Goal: Information Seeking & Learning: Find specific fact

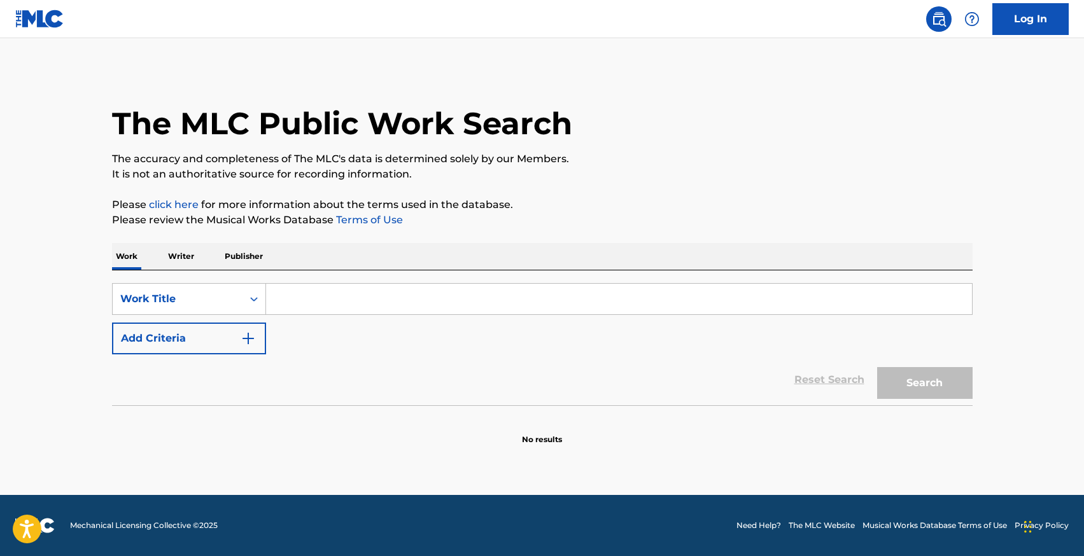
click at [303, 299] on input "Search Form" at bounding box center [619, 299] width 706 height 31
click at [191, 246] on p "Writer" at bounding box center [181, 256] width 34 height 27
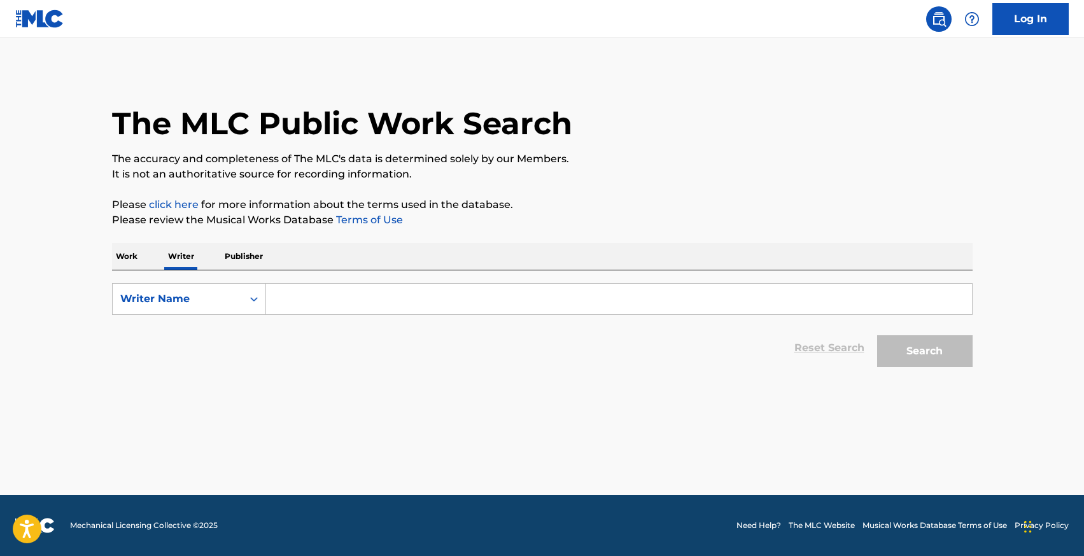
click at [306, 307] on input "Search Form" at bounding box center [619, 299] width 706 height 31
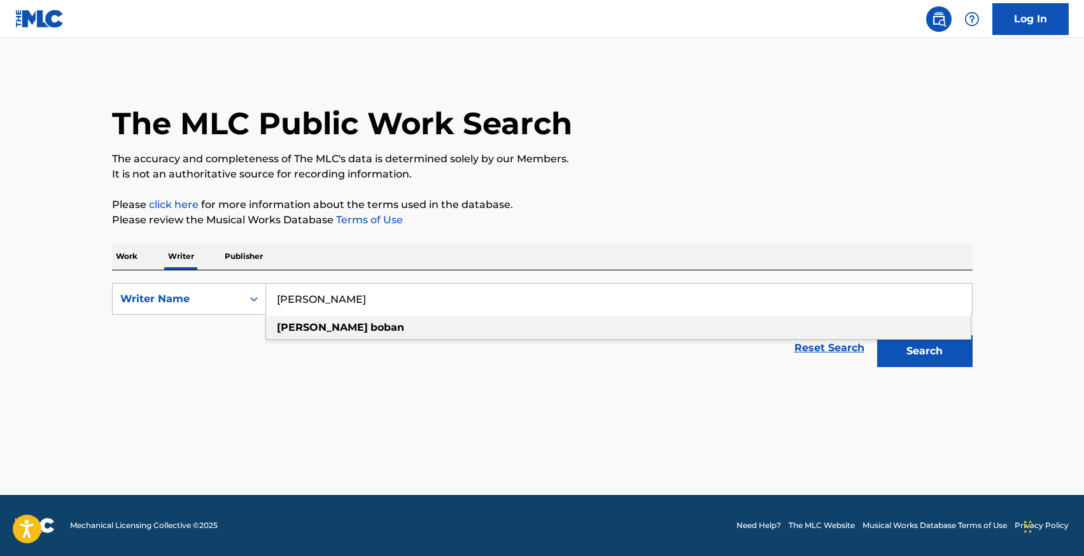
click at [370, 323] on strong "boban" at bounding box center [387, 327] width 34 height 12
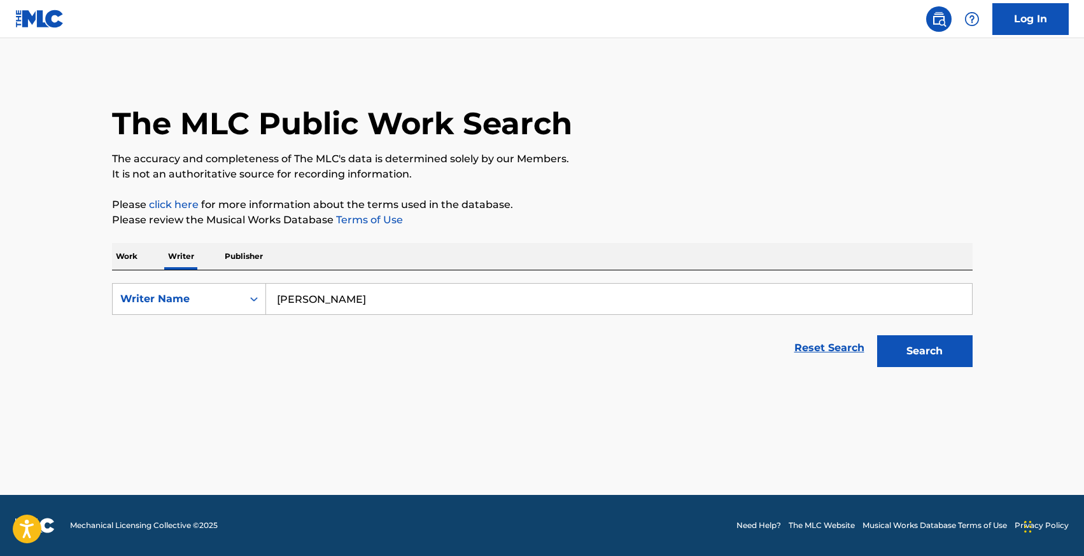
click at [929, 349] on button "Search" at bounding box center [924, 351] width 95 height 32
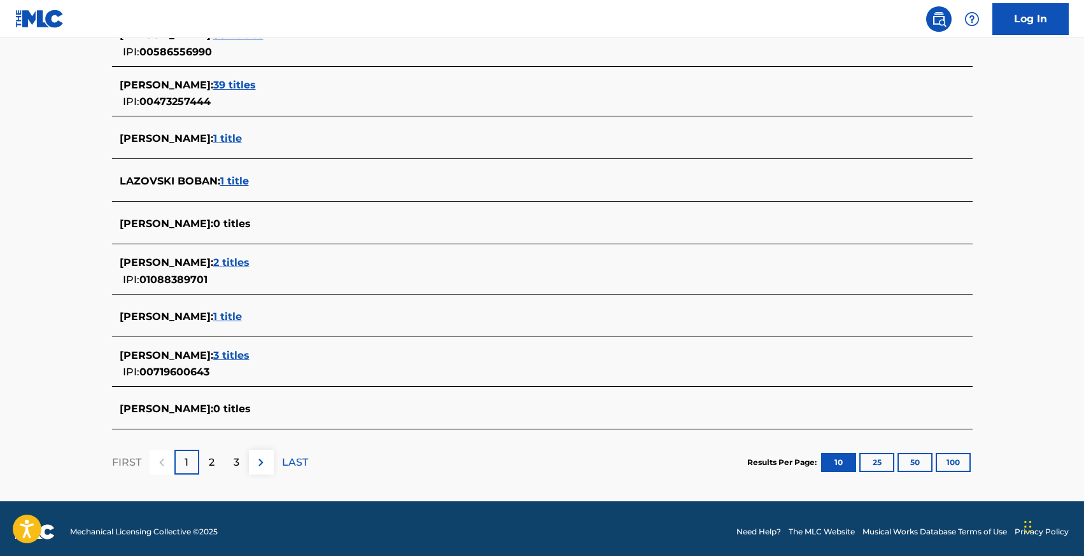
scroll to position [426, 0]
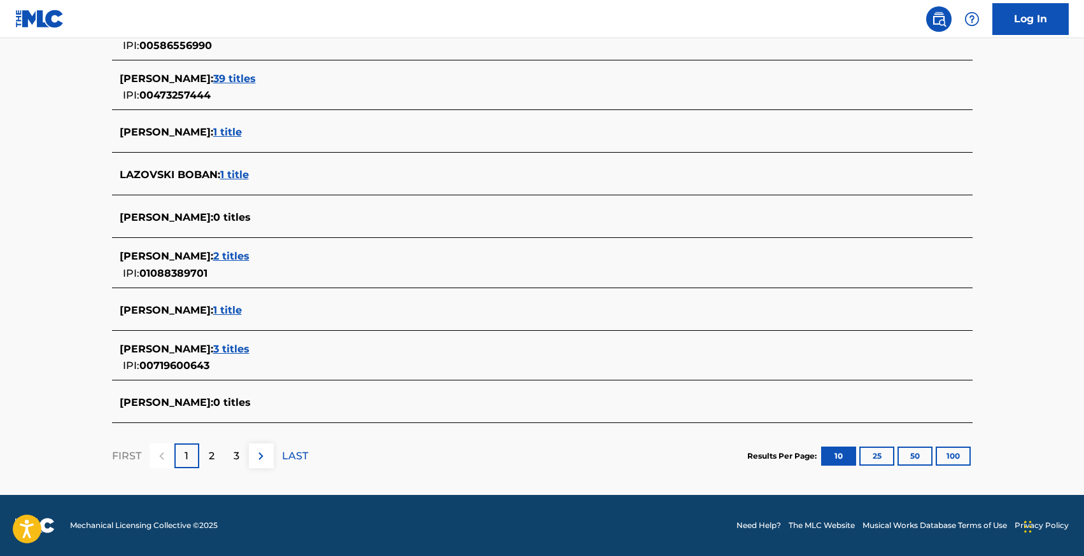
click at [215, 453] on div "2" at bounding box center [211, 456] width 25 height 25
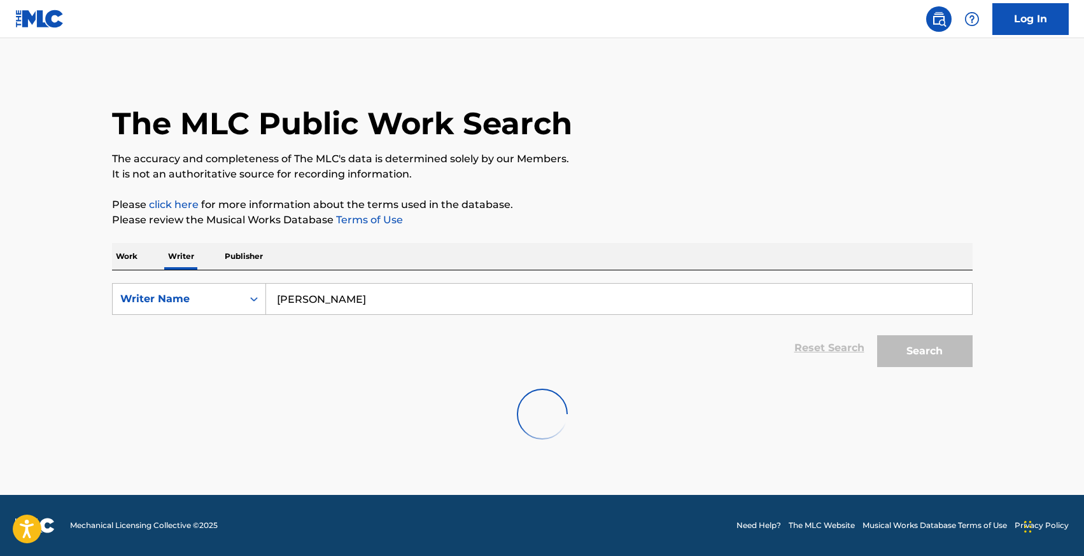
scroll to position [0, 0]
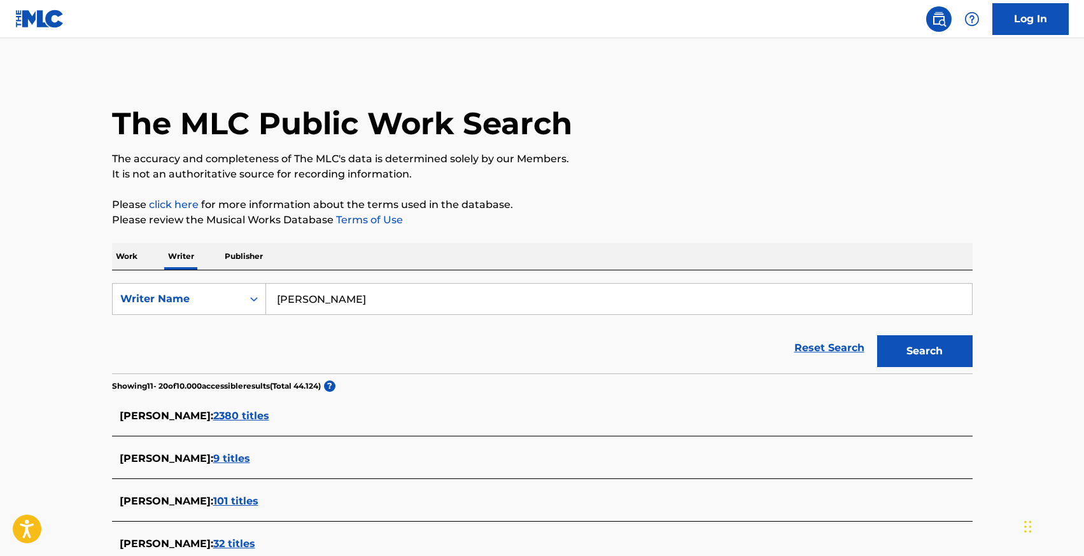
click at [330, 301] on input "[PERSON_NAME]" at bounding box center [619, 299] width 706 height 31
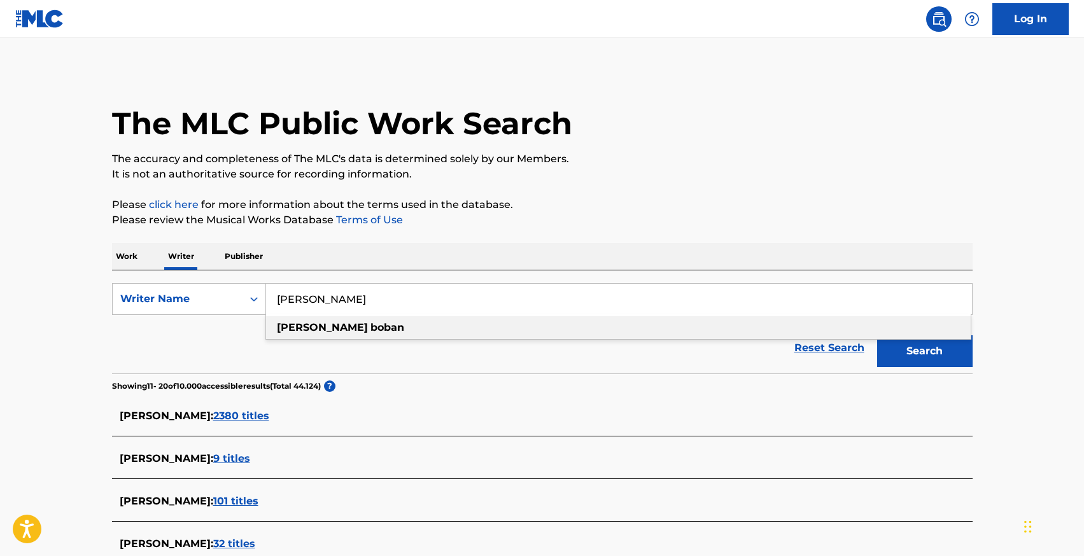
click at [330, 301] on input "[PERSON_NAME]" at bounding box center [619, 299] width 706 height 31
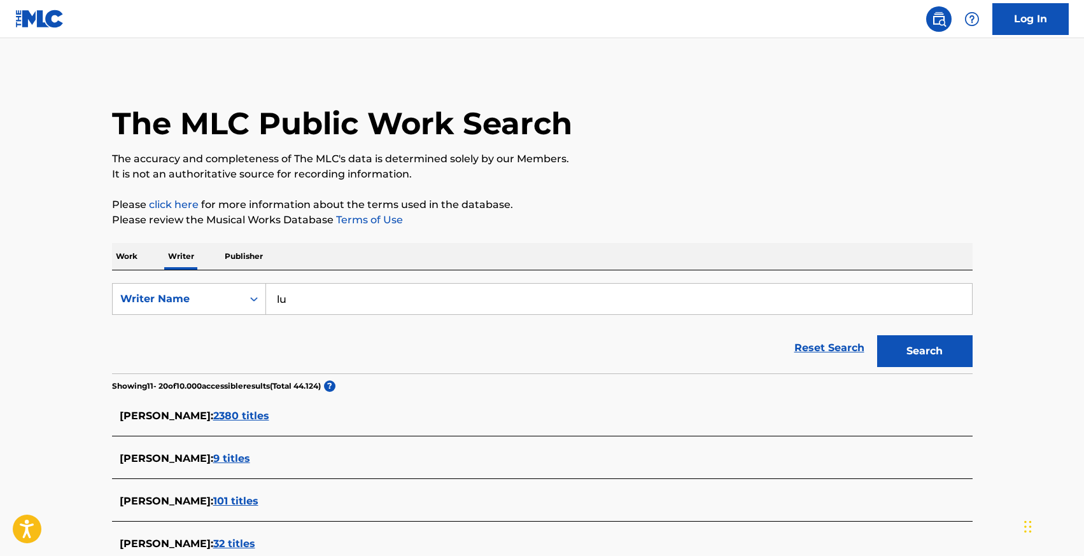
type input "lu"
click at [64, 376] on main "The MLC Public Work Search The accuracy and completeness of The MLC's data is d…" at bounding box center [542, 469] width 1084 height 862
click at [260, 416] on span "2380 titles" at bounding box center [241, 416] width 56 height 12
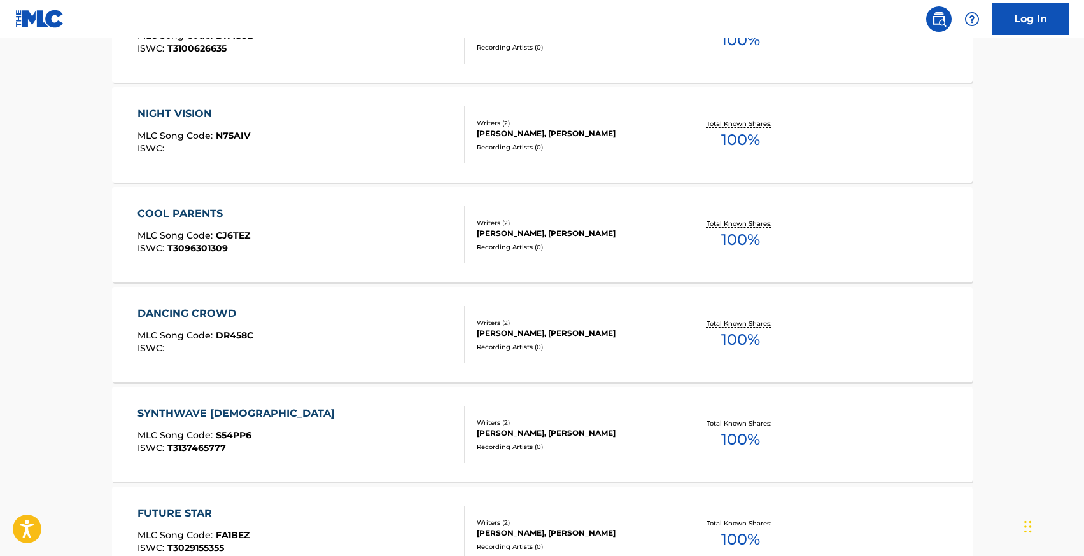
scroll to position [444, 0]
click at [178, 206] on div "COOL PARENTS" at bounding box center [193, 212] width 113 height 15
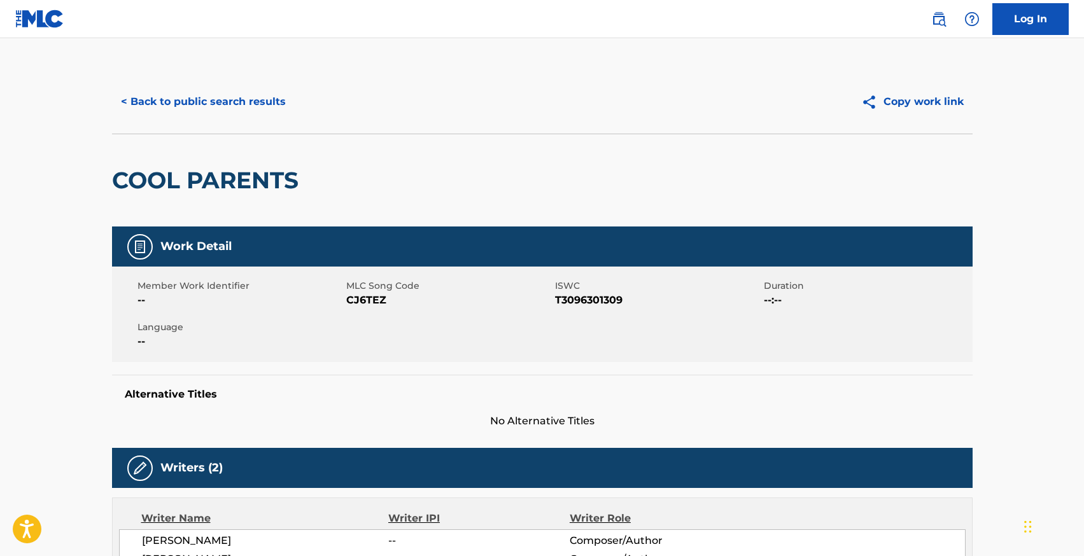
click at [153, 111] on button "< Back to public search results" at bounding box center [203, 102] width 183 height 32
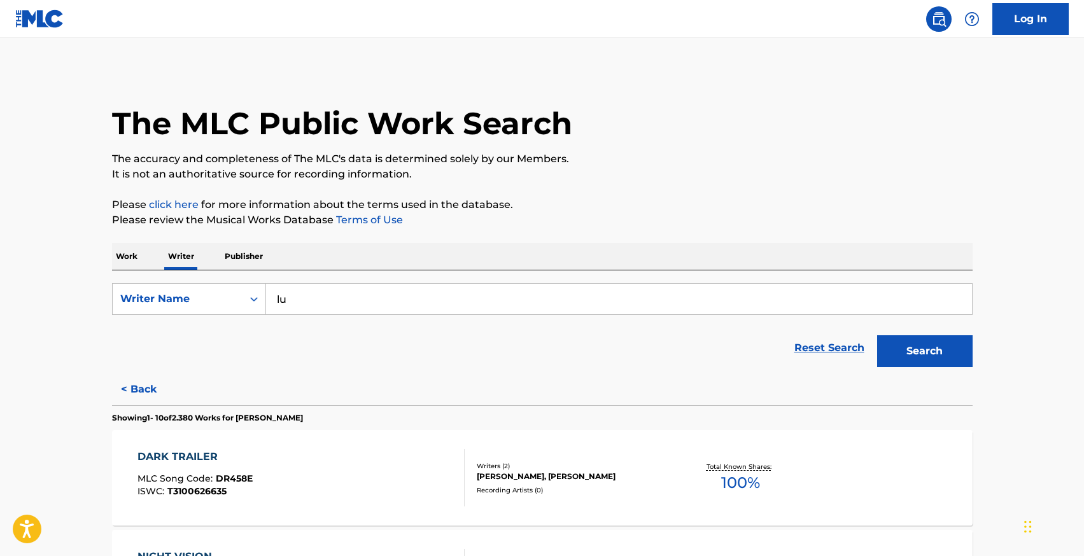
click at [273, 299] on input "lu" at bounding box center [619, 299] width 706 height 31
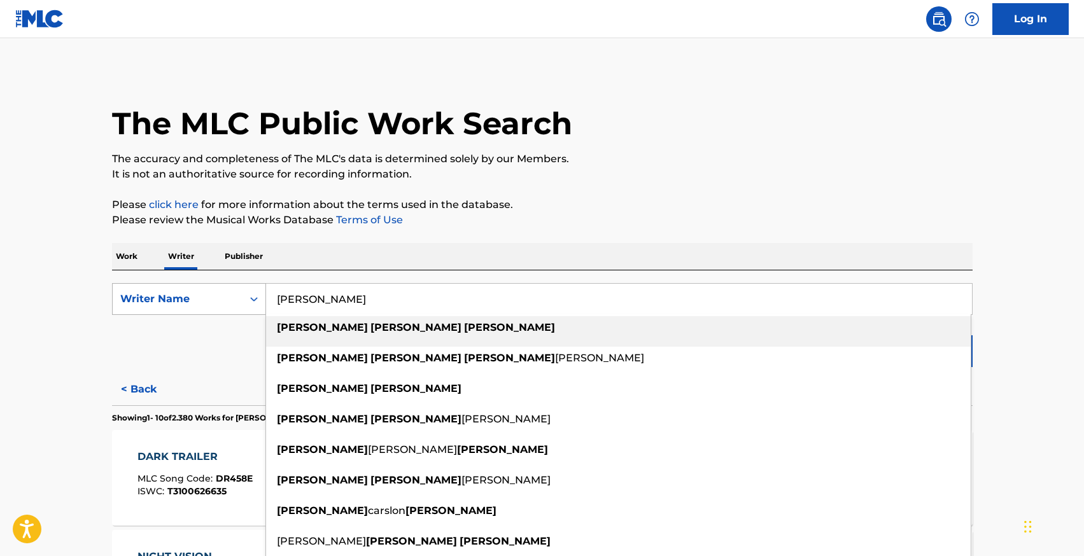
drag, startPoint x: 304, startPoint y: 300, endPoint x: 255, endPoint y: 300, distance: 49.0
click at [255, 300] on div "SearchWithCriteriad00358a9-418e-4d96-a1b2-1d2653236169 Writer Name [PERSON_NAME…" at bounding box center [542, 299] width 861 height 32
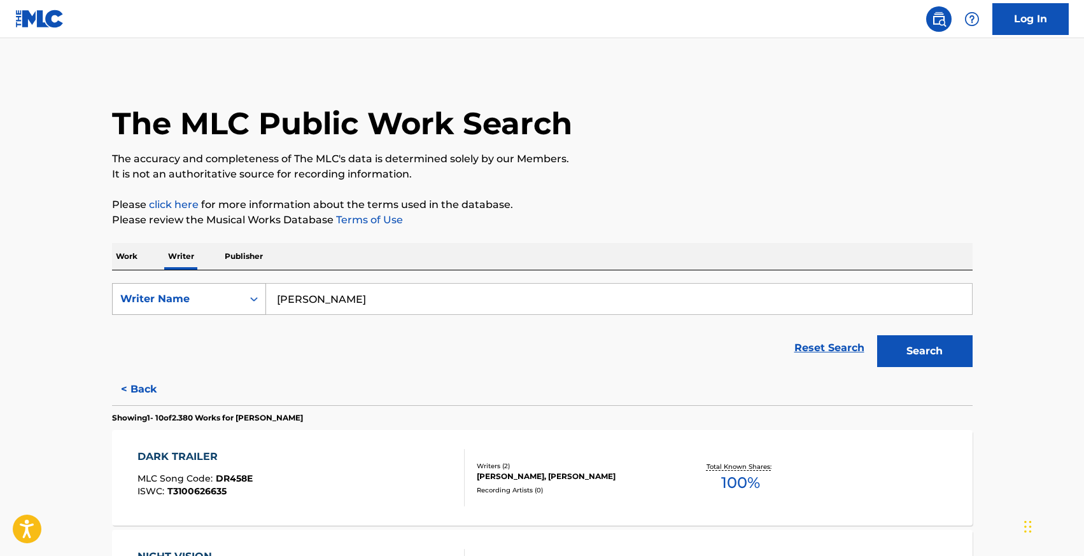
drag, startPoint x: 306, startPoint y: 299, endPoint x: 220, endPoint y: 299, distance: 85.3
click at [222, 299] on div "SearchWithCriteriad00358a9-418e-4d96-a1b2-1d2653236169 Writer Name lucas lucas …" at bounding box center [542, 299] width 861 height 32
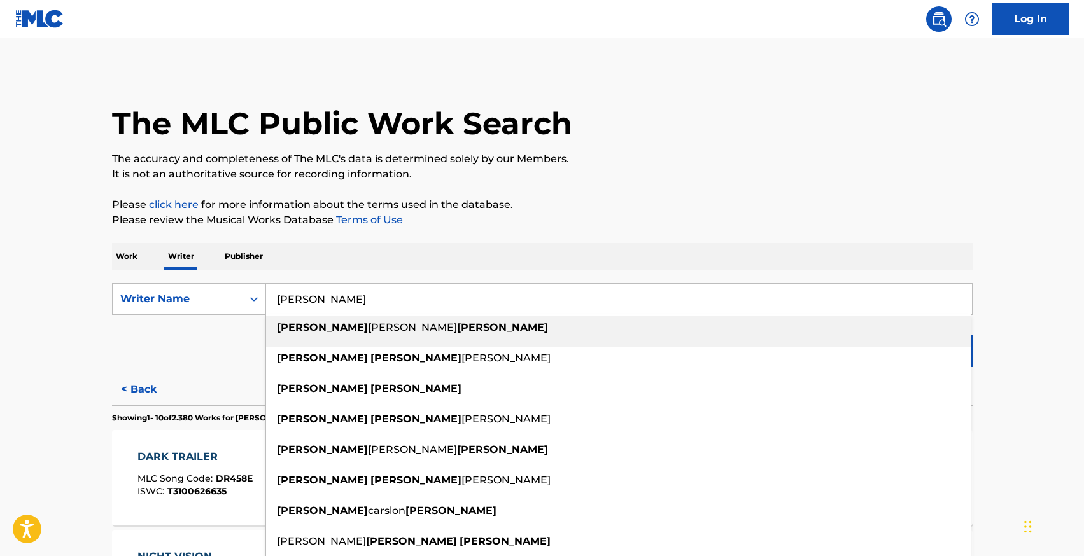
type input "lucas estrada"
click at [738, 215] on p "Please review the Musical Works Database Terms of Use" at bounding box center [542, 220] width 861 height 15
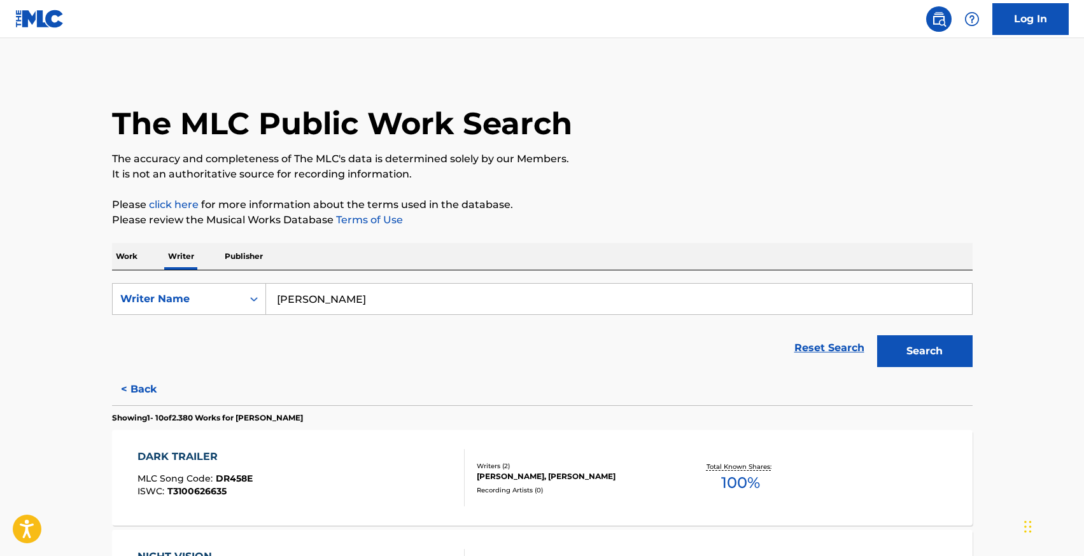
click at [929, 353] on button "Search" at bounding box center [924, 351] width 95 height 32
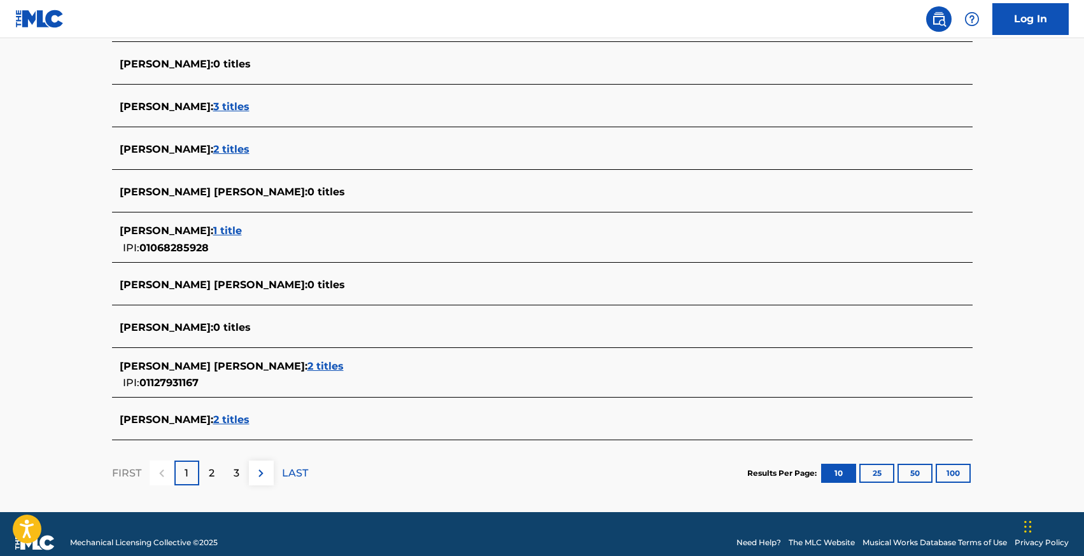
scroll to position [411, 0]
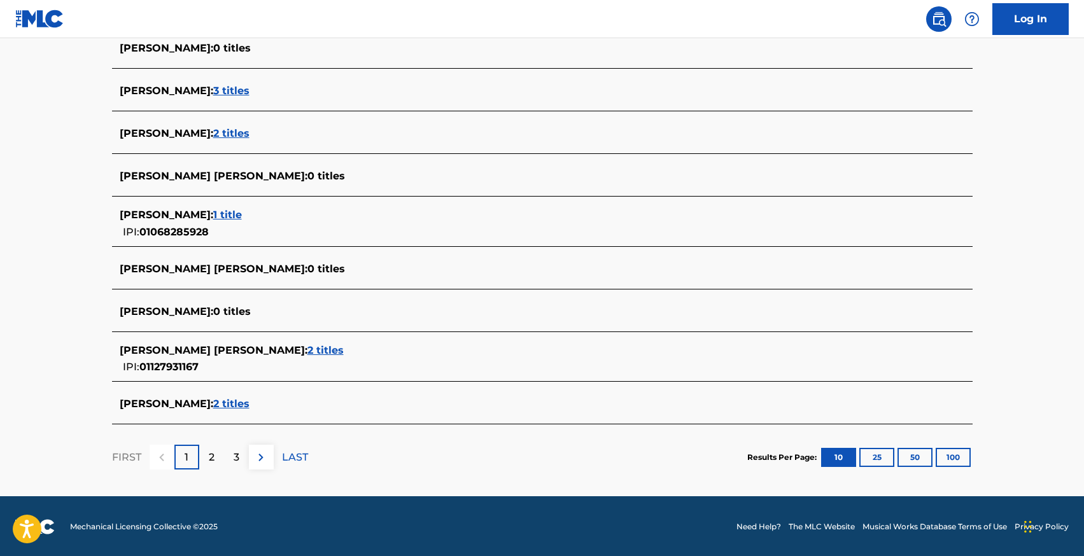
click at [215, 462] on div "2" at bounding box center [211, 457] width 25 height 25
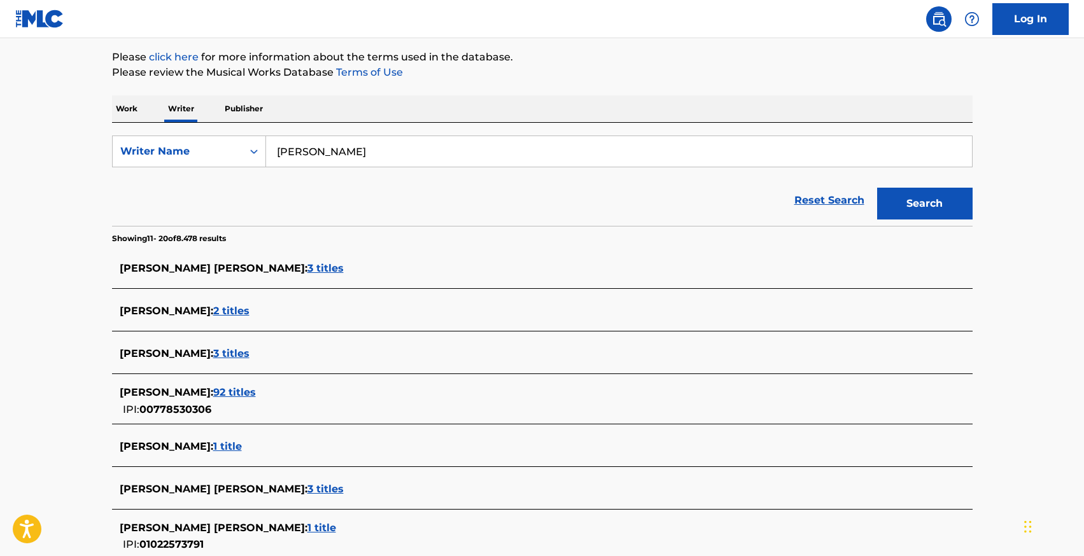
scroll to position [193, 0]
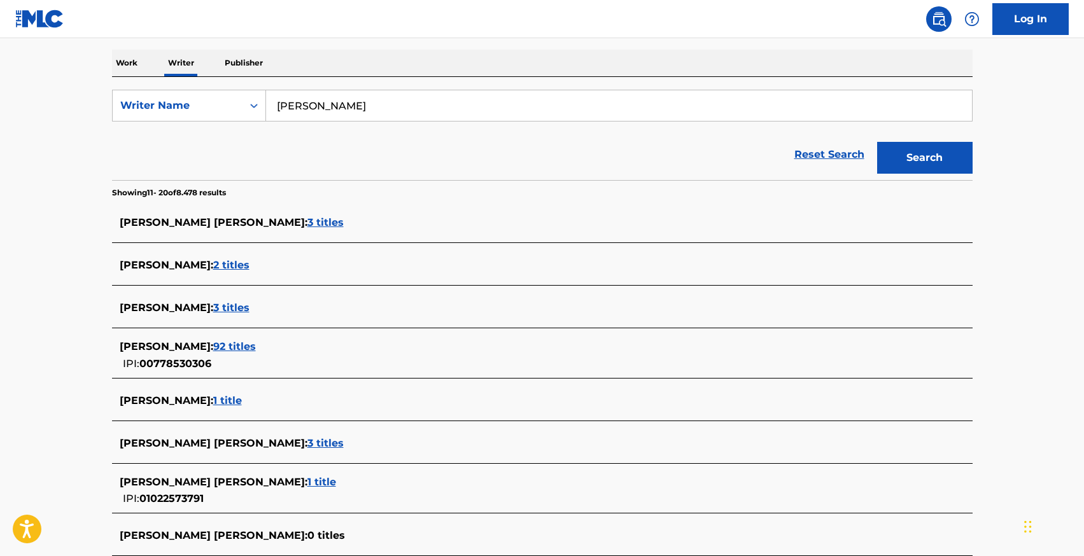
click at [256, 347] on span "92 titles" at bounding box center [234, 347] width 43 height 12
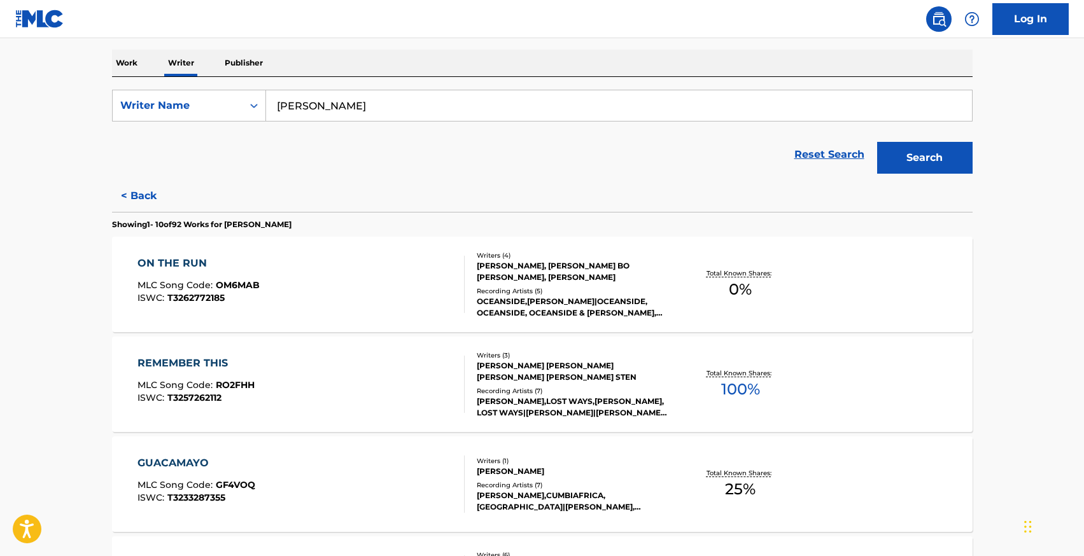
scroll to position [332, 0]
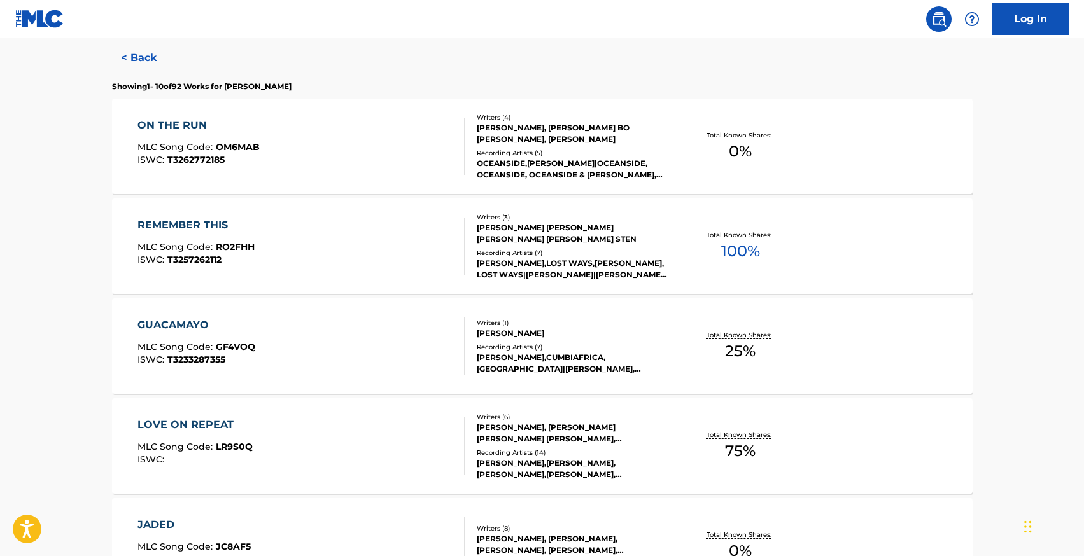
click at [179, 325] on div "GUACAMAYO" at bounding box center [196, 325] width 118 height 15
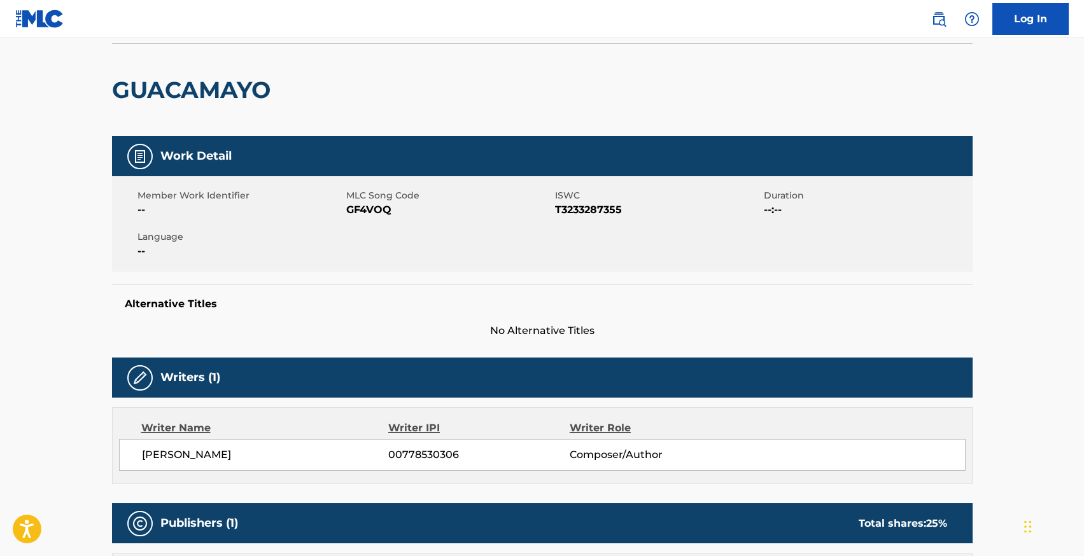
scroll to position [6, 0]
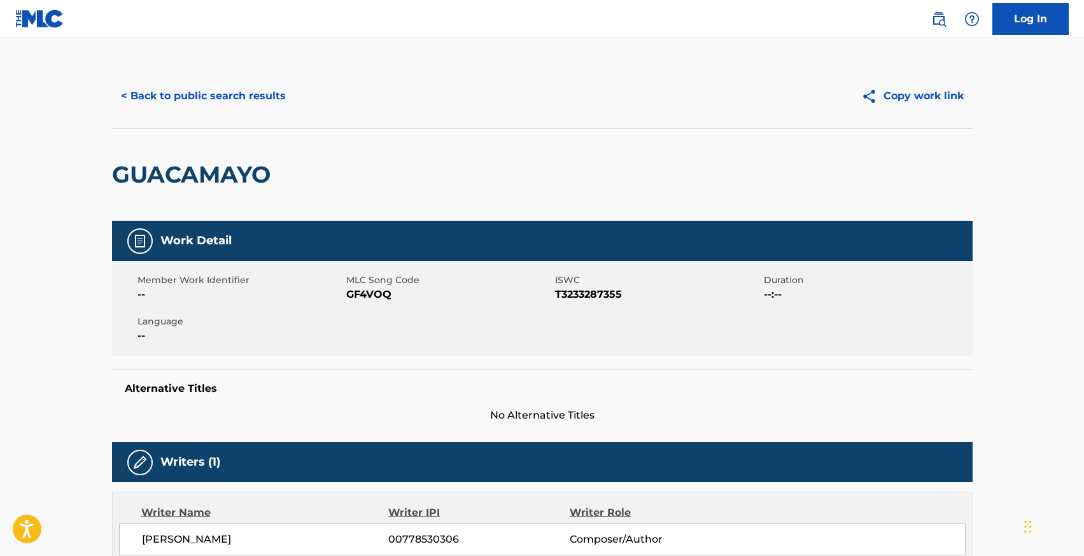
click at [156, 94] on button "< Back to public search results" at bounding box center [203, 96] width 183 height 32
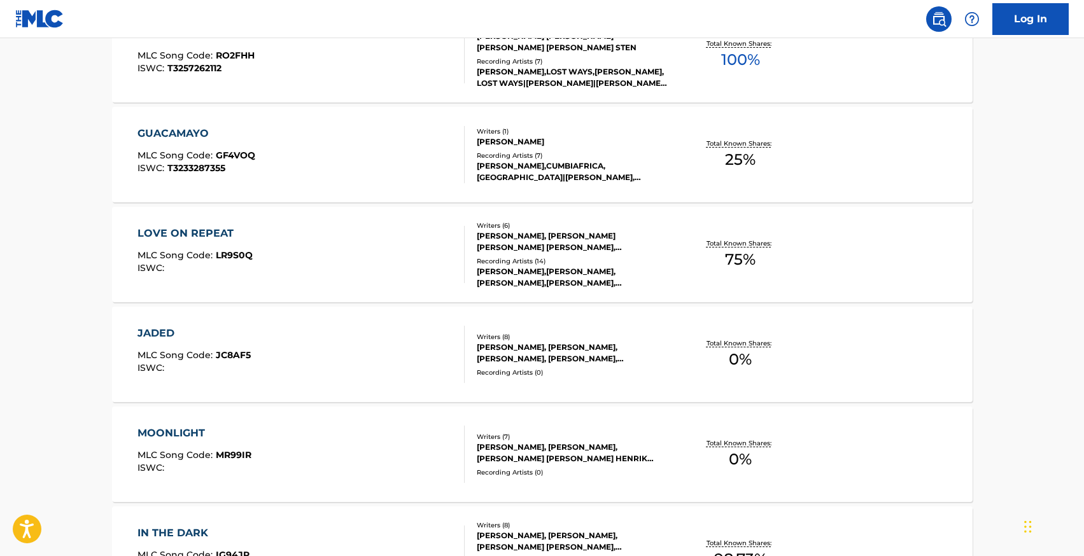
scroll to position [914, 0]
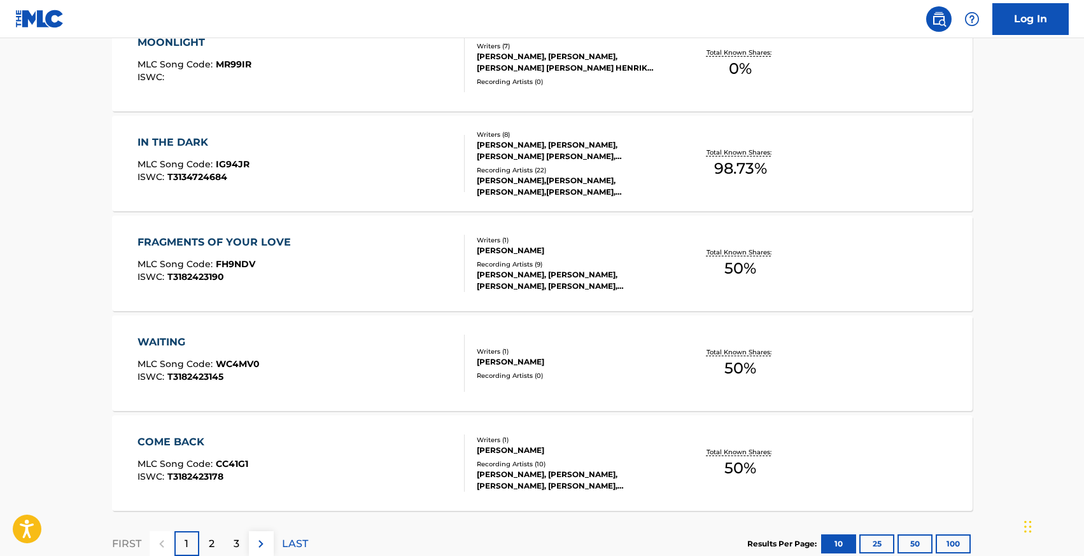
click at [171, 332] on div "WAITING MLC Song Code : WC4MV0 ISWC : T3182423145 Writers ( 1 ) LUCAS CARLSON E…" at bounding box center [542, 363] width 861 height 95
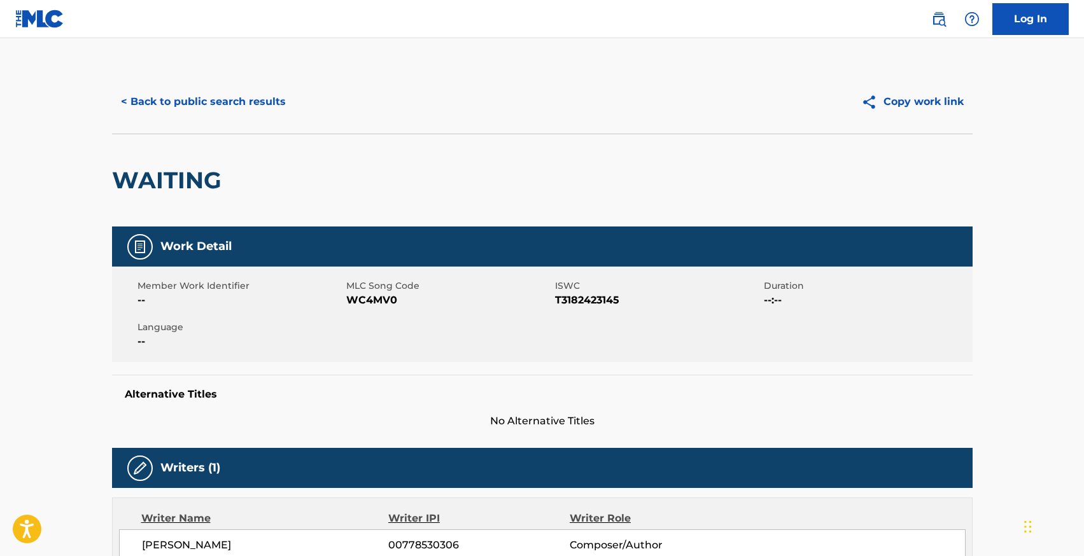
click at [194, 106] on button "< Back to public search results" at bounding box center [203, 102] width 183 height 32
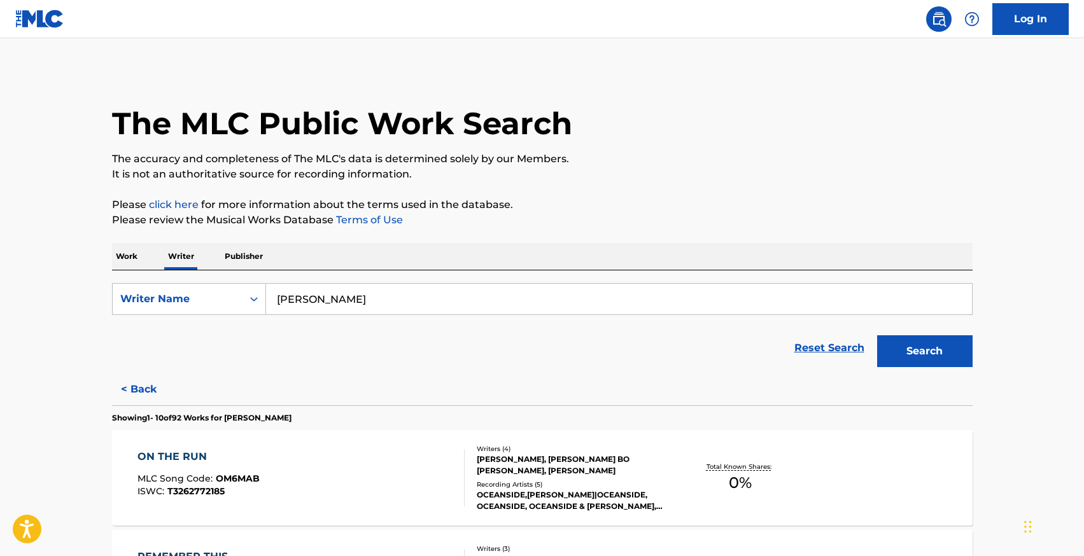
click at [315, 293] on input "lucas estrada" at bounding box center [619, 299] width 706 height 31
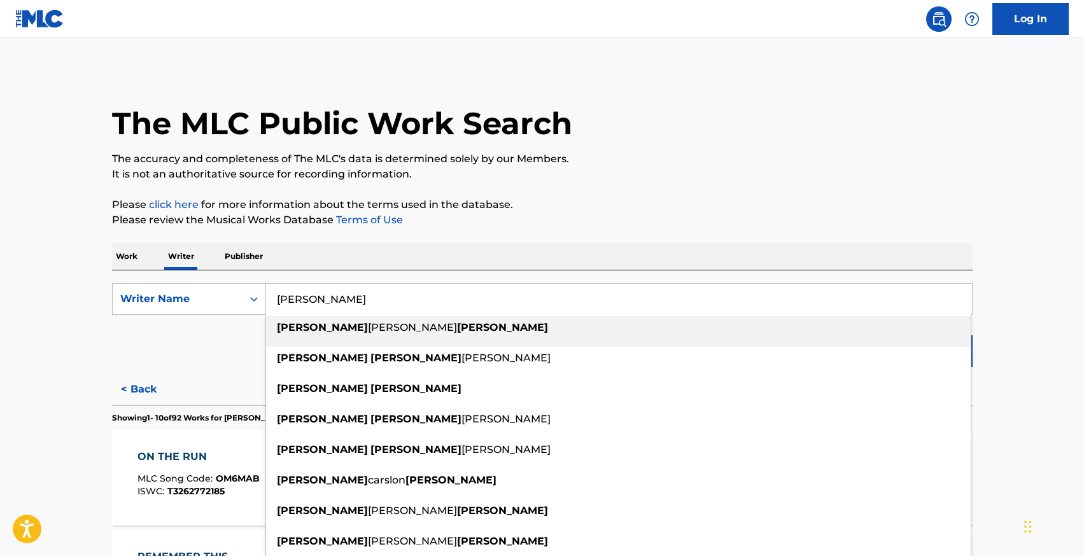
click at [315, 293] on input "lucas estrada" at bounding box center [619, 299] width 706 height 31
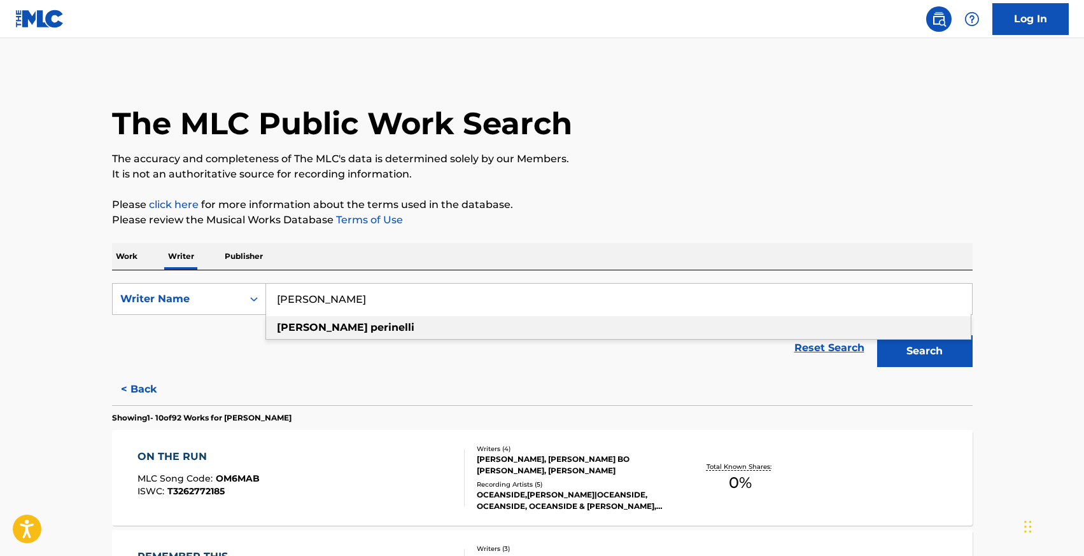
type input "riccardo perinelli"
click at [379, 329] on div "riccardo perinelli" at bounding box center [618, 327] width 705 height 23
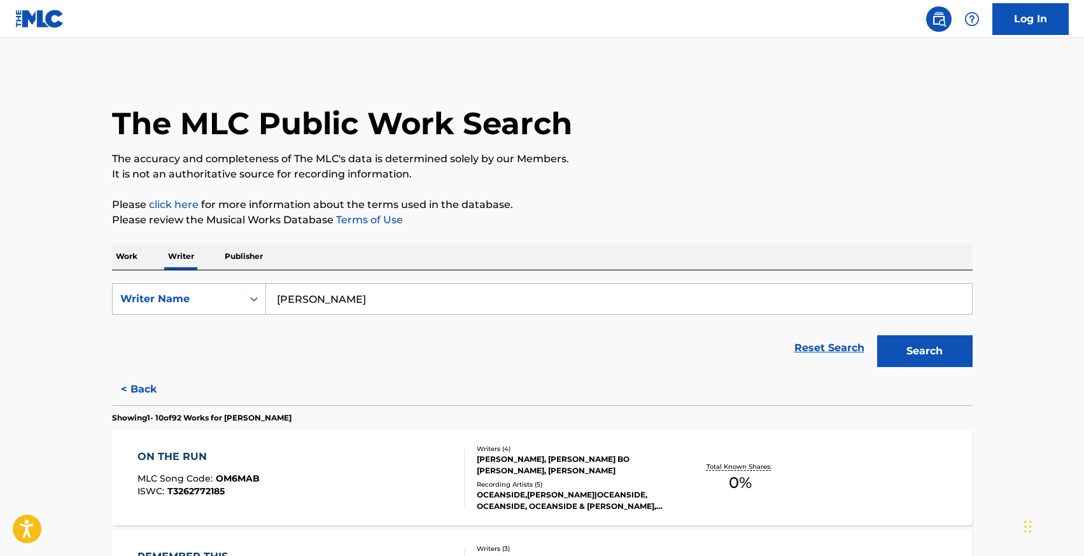
click at [910, 350] on button "Search" at bounding box center [924, 351] width 95 height 32
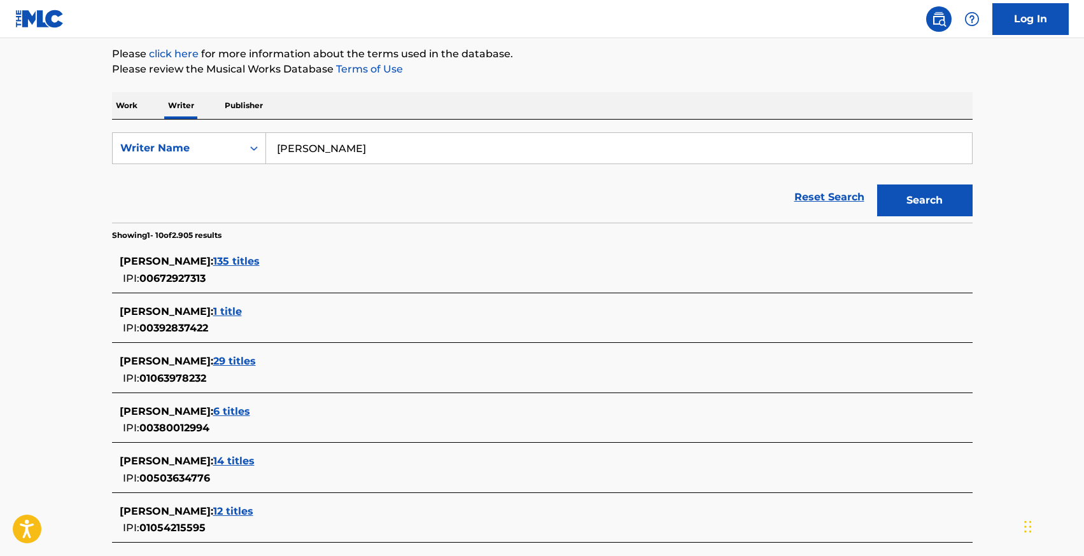
scroll to position [151, 0]
click at [256, 356] on span "29 titles" at bounding box center [234, 361] width 43 height 12
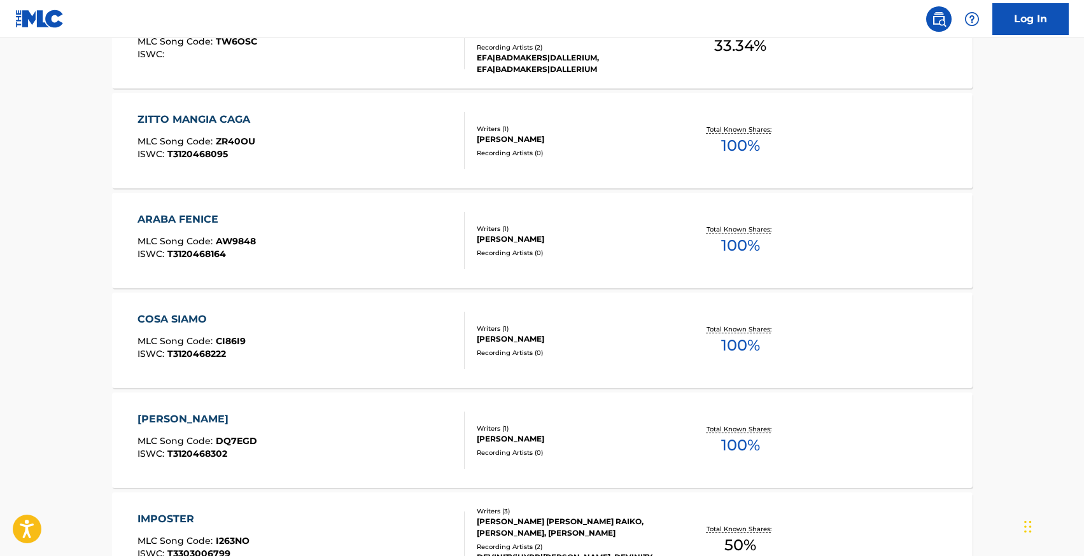
scroll to position [1002, 0]
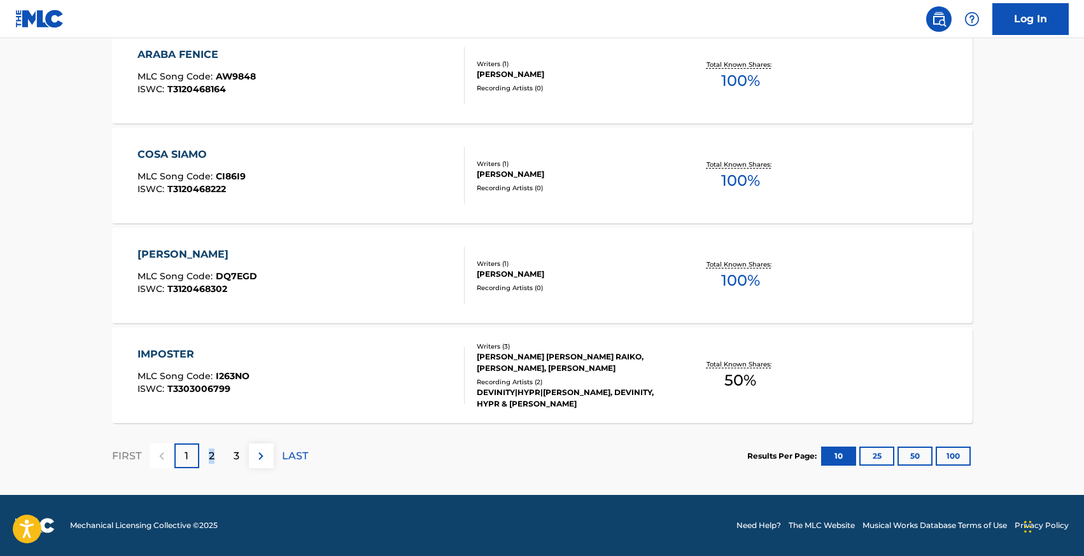
click at [211, 454] on p "2" at bounding box center [212, 456] width 6 height 15
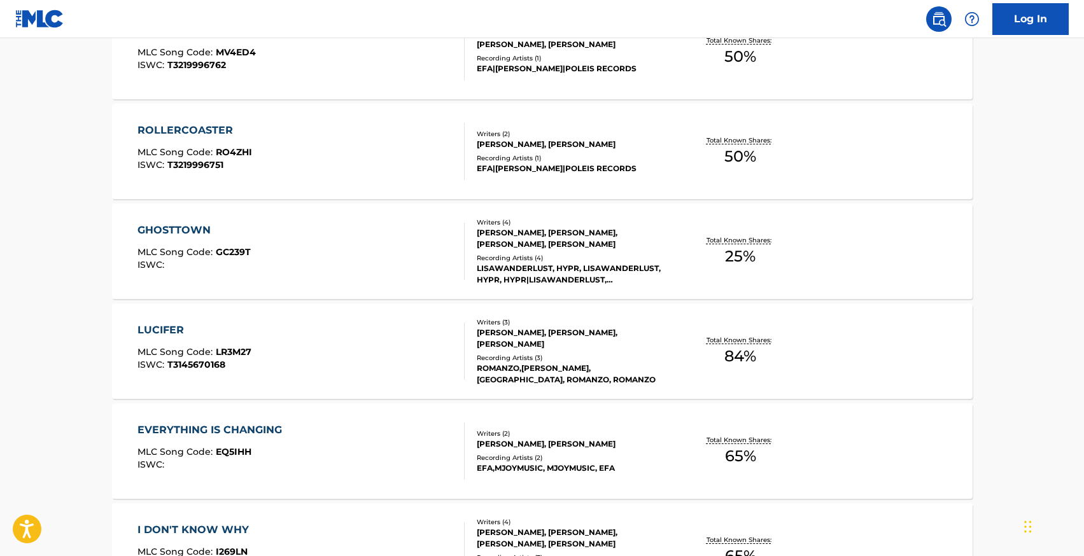
scroll to position [430, 0]
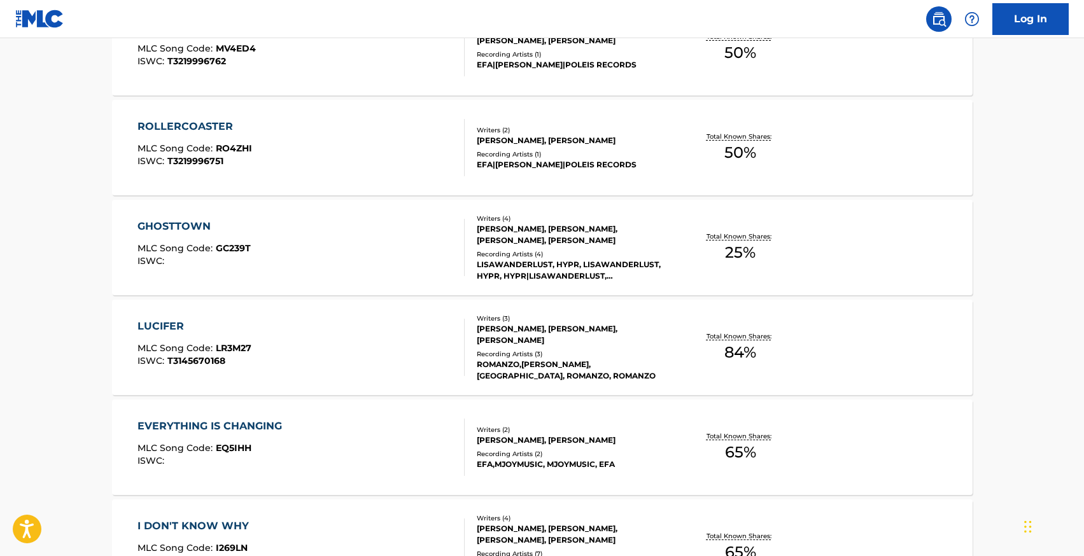
click at [181, 127] on div "ROLLERCOASTER" at bounding box center [194, 126] width 115 height 15
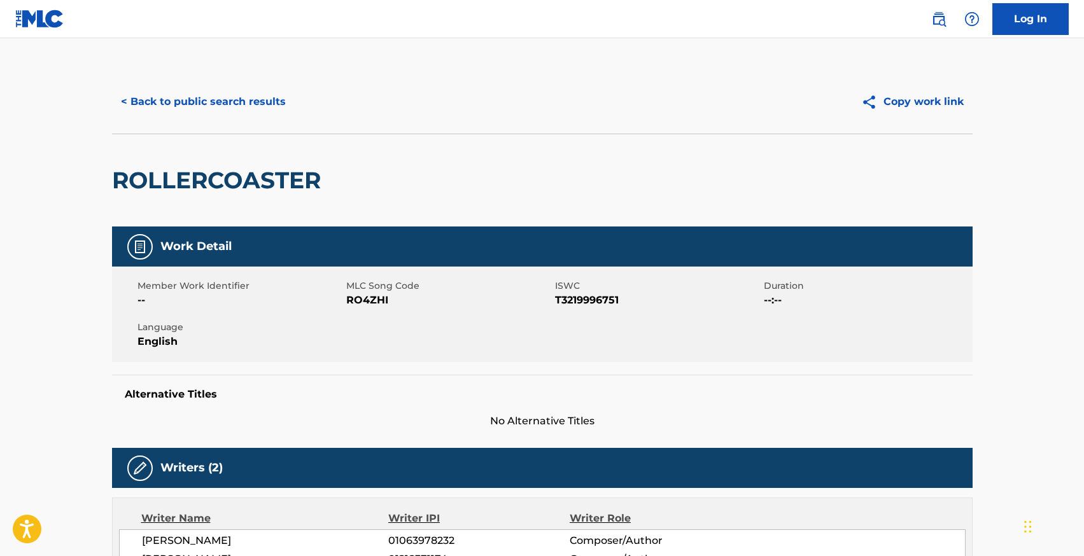
click at [186, 104] on button "< Back to public search results" at bounding box center [203, 102] width 183 height 32
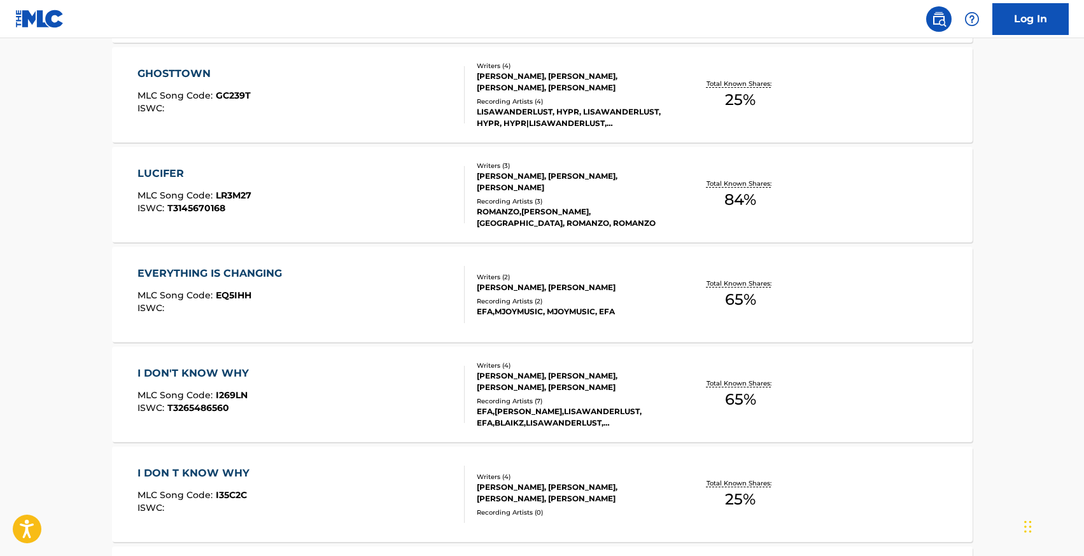
scroll to position [1002, 0]
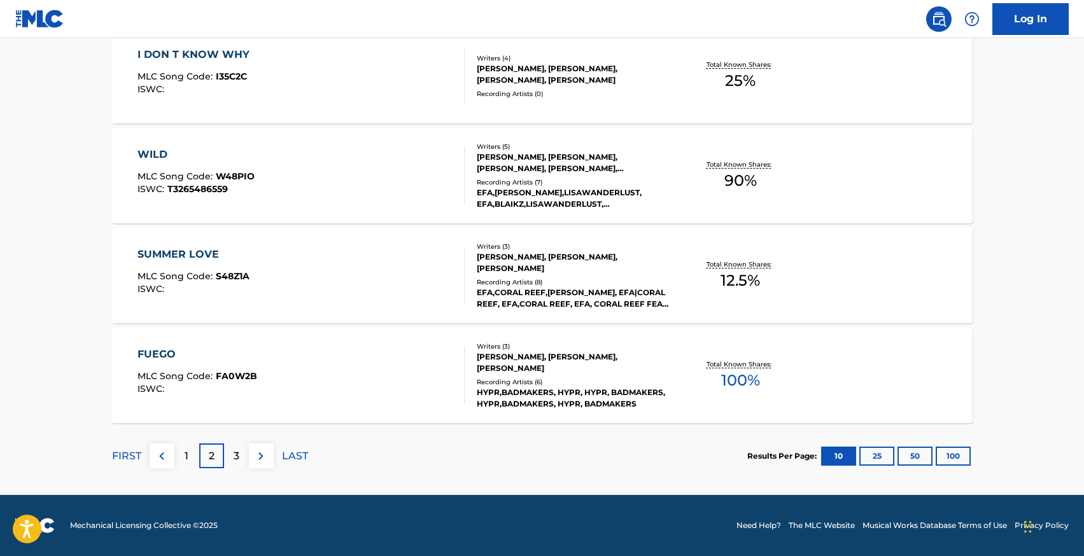
click at [185, 256] on div "SUMMER LOVE" at bounding box center [193, 254] width 112 height 15
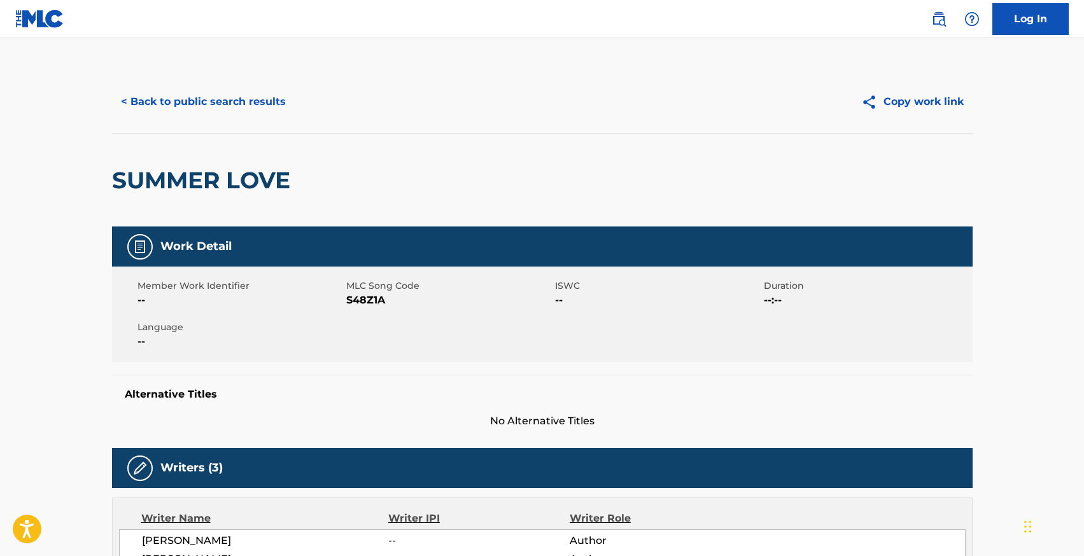
click at [157, 99] on button "< Back to public search results" at bounding box center [203, 102] width 183 height 32
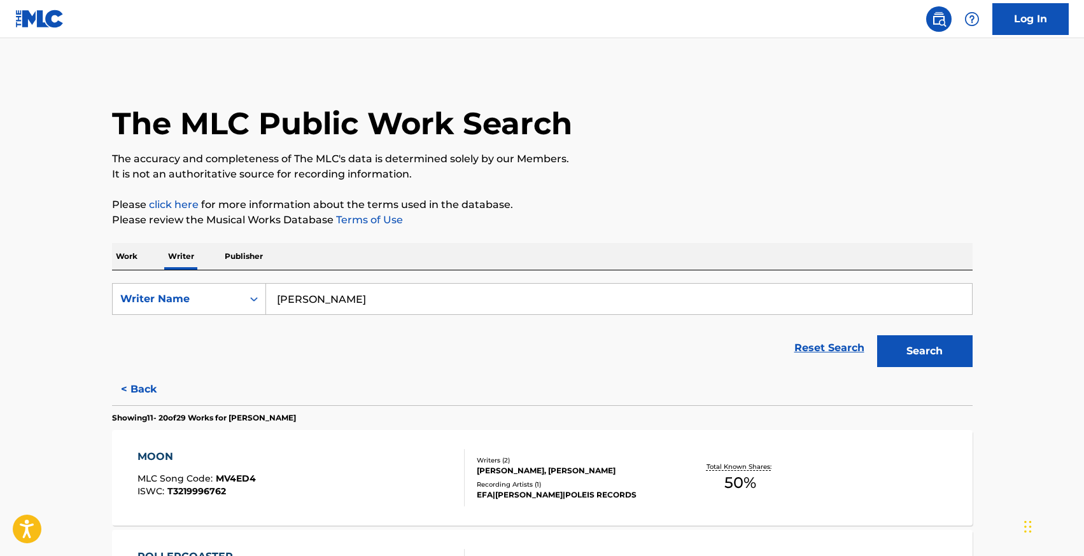
click at [344, 312] on input "riccardo perinelli" at bounding box center [619, 299] width 706 height 31
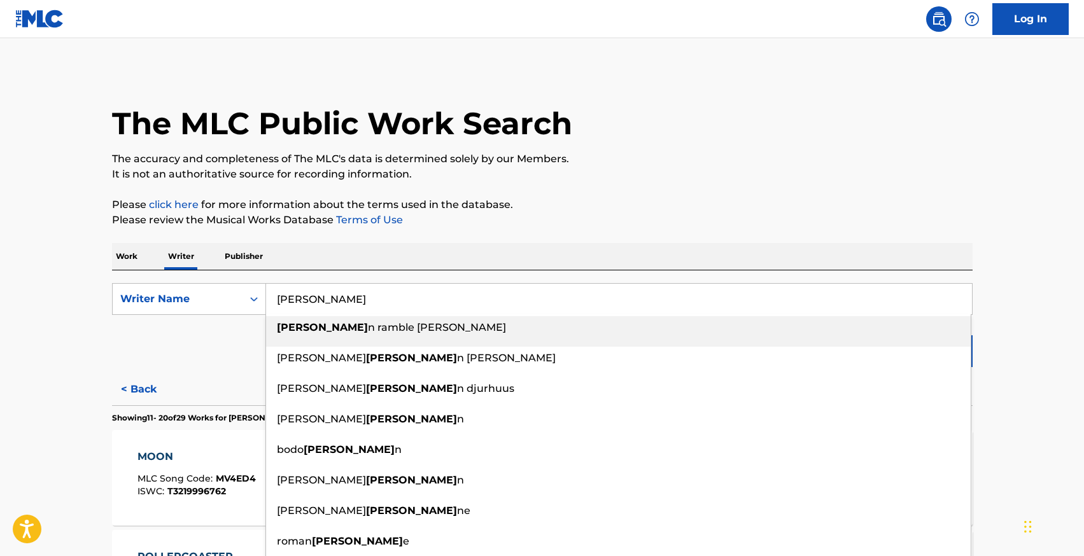
click at [309, 303] on input "kroh" at bounding box center [619, 299] width 706 height 31
paste input "| ≈ 100k US"
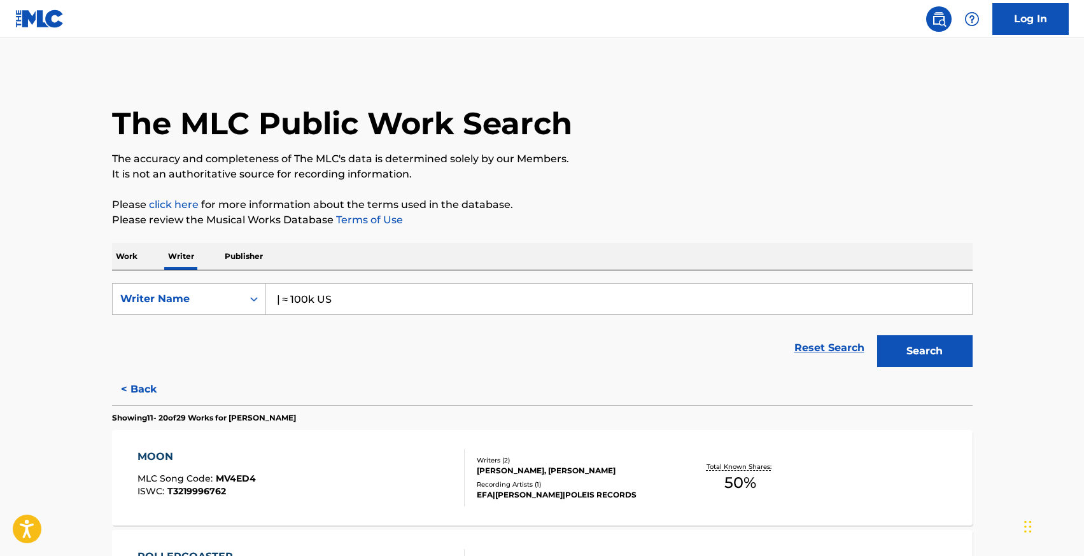
click at [306, 290] on input "| ≈ 100k US" at bounding box center [619, 299] width 706 height 31
type input "jared benjamin rosenberg"
click at [877, 335] on button "Search" at bounding box center [924, 351] width 95 height 32
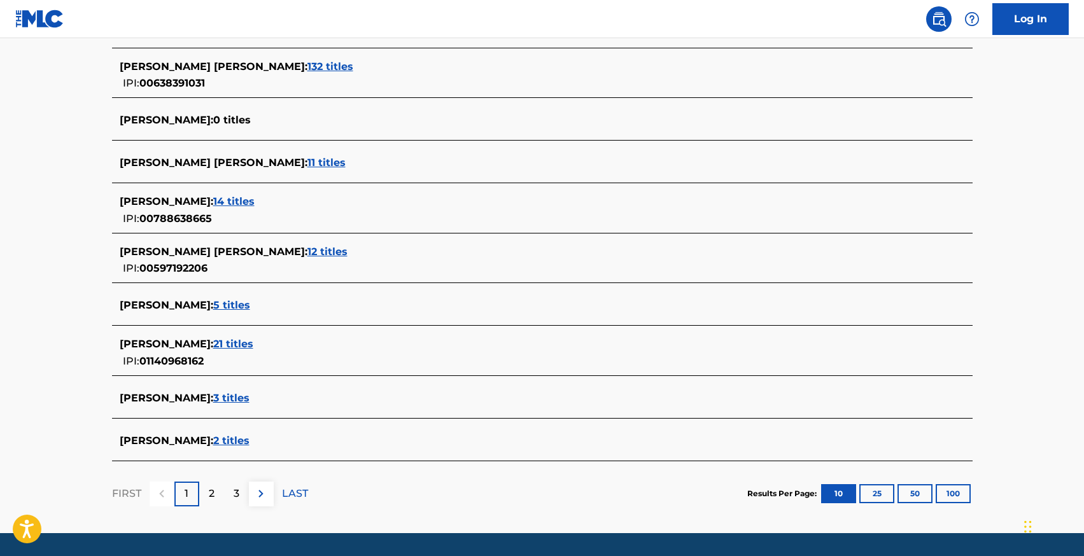
scroll to position [433, 0]
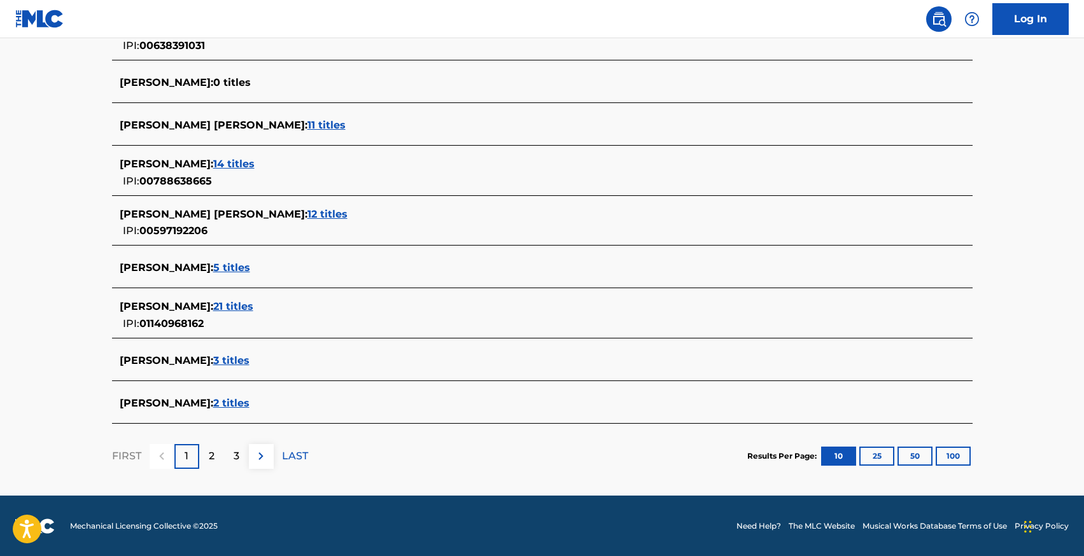
click at [248, 305] on span "21 titles" at bounding box center [233, 306] width 40 height 12
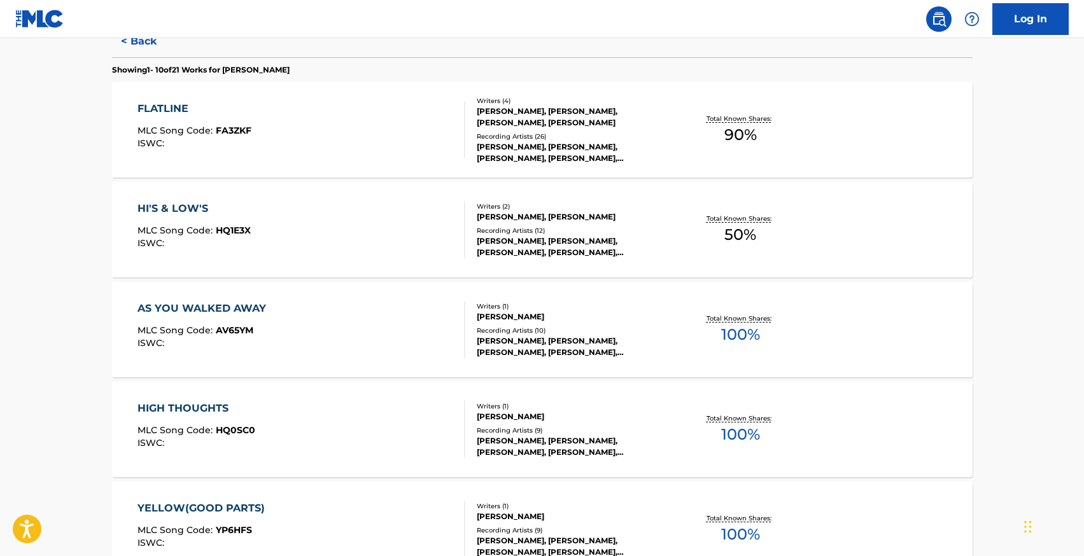
scroll to position [350, 0]
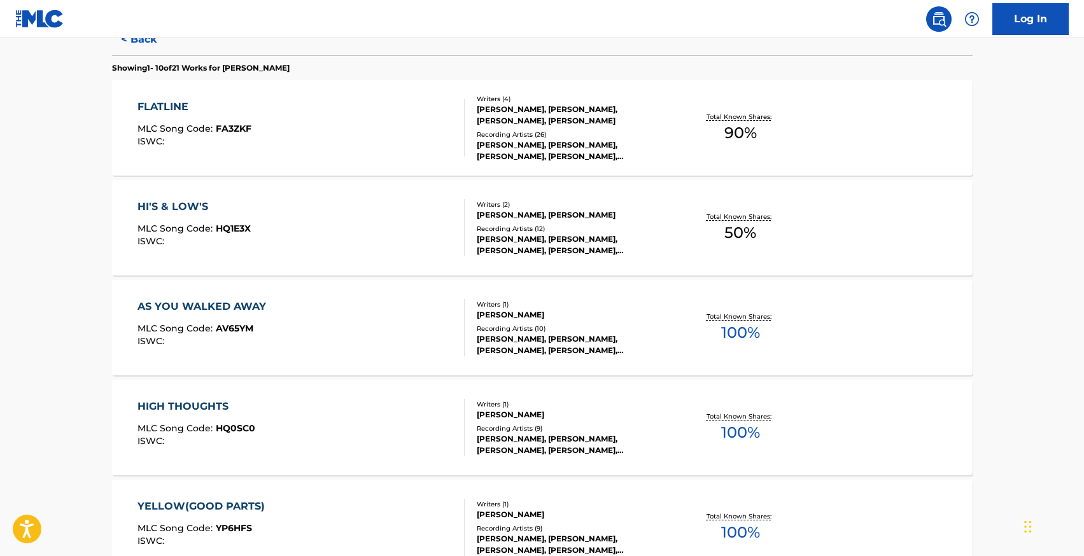
click at [202, 302] on div "AS YOU WALKED AWAY" at bounding box center [204, 306] width 135 height 15
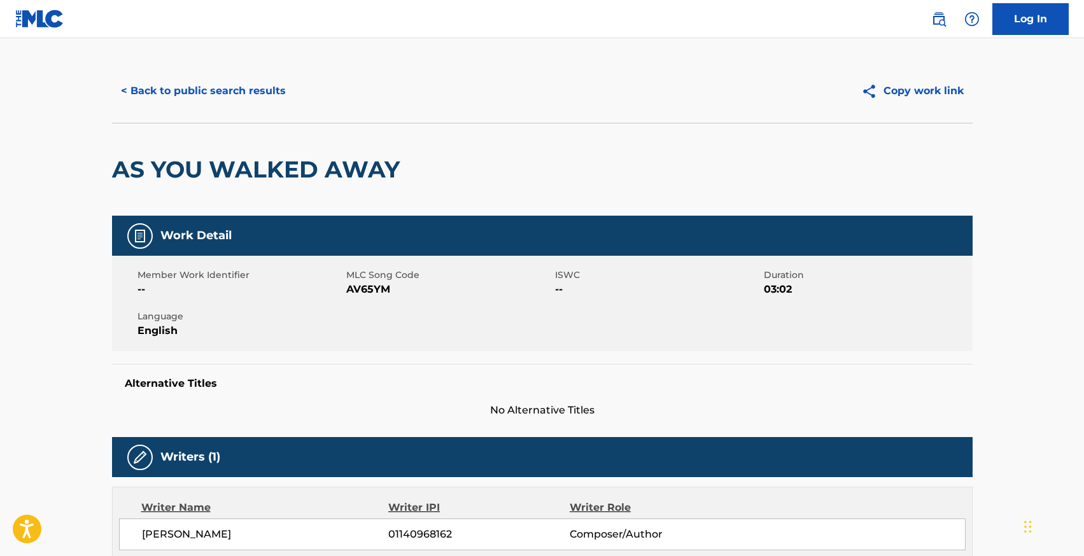
scroll to position [8, 0]
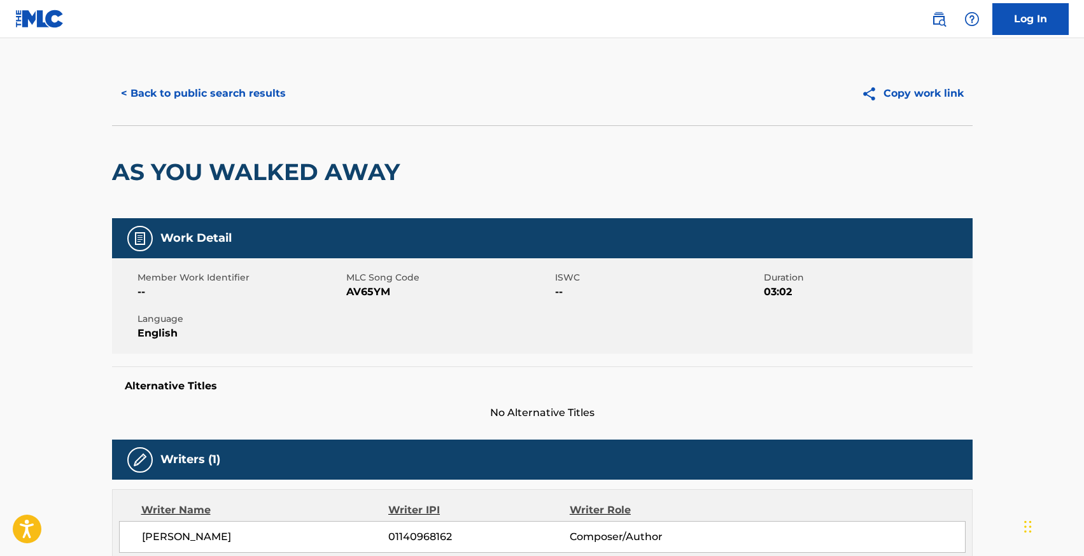
click at [154, 87] on button "< Back to public search results" at bounding box center [203, 94] width 183 height 32
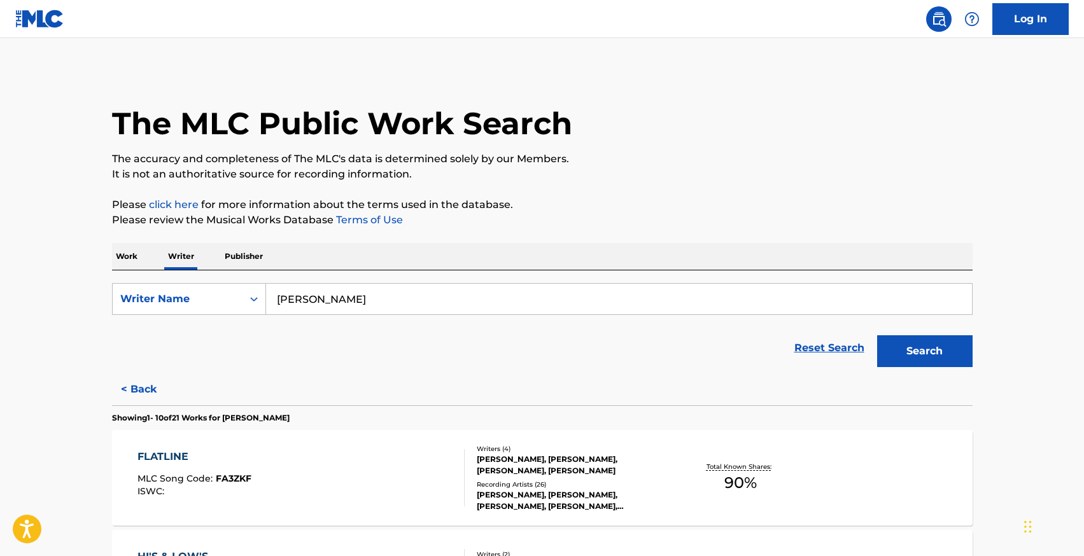
click at [302, 297] on input "jared benjamin rosenberg" at bounding box center [619, 299] width 706 height 31
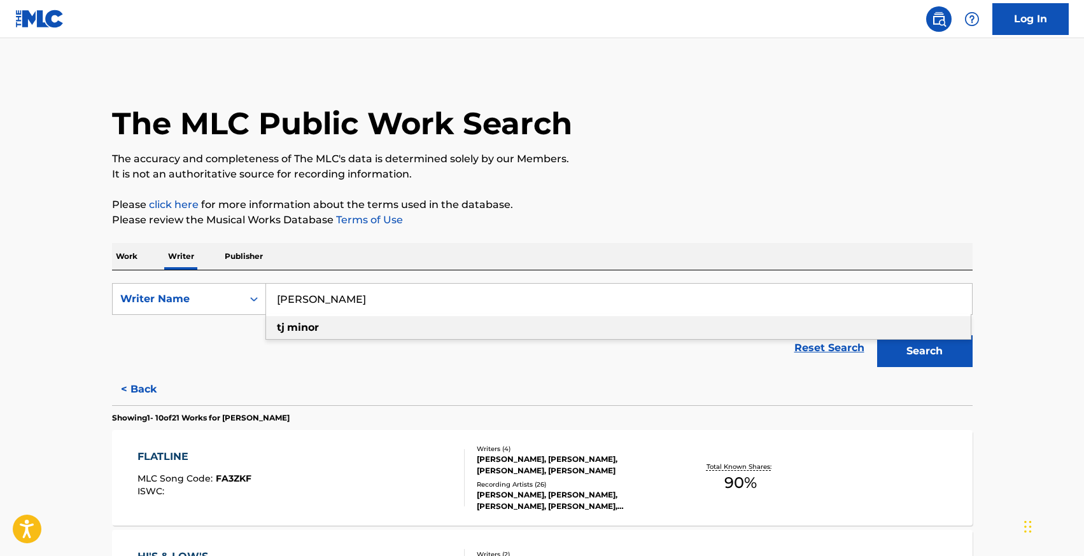
type input "tj minor"
click at [332, 331] on div "tj minor" at bounding box center [618, 327] width 705 height 23
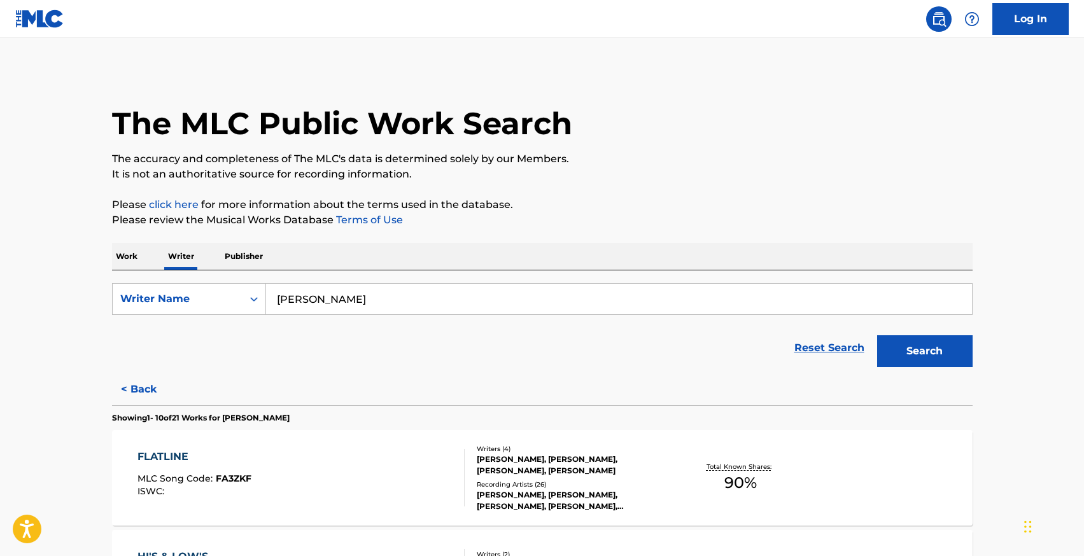
click at [908, 343] on button "Search" at bounding box center [924, 351] width 95 height 32
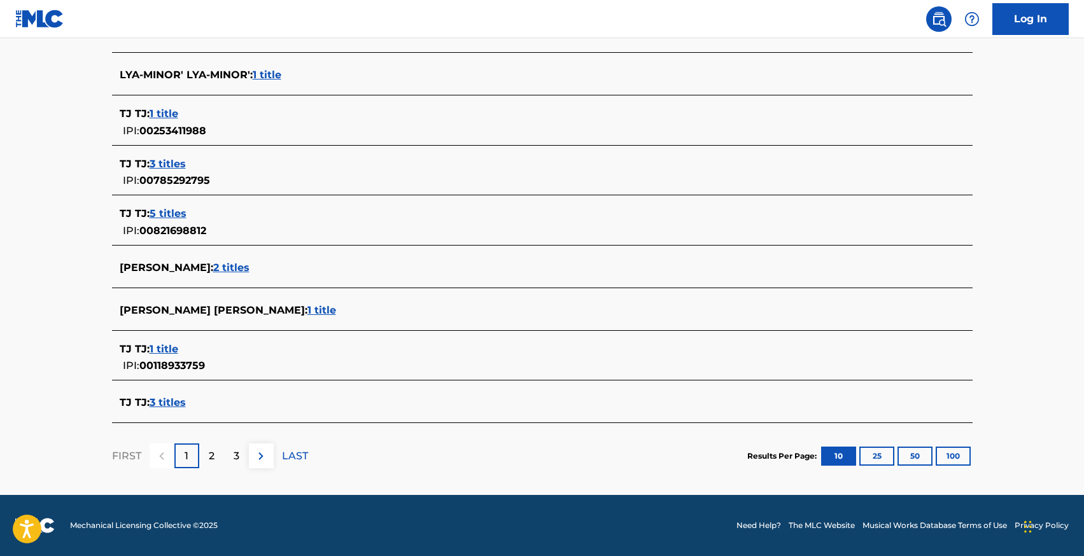
scroll to position [425, 0]
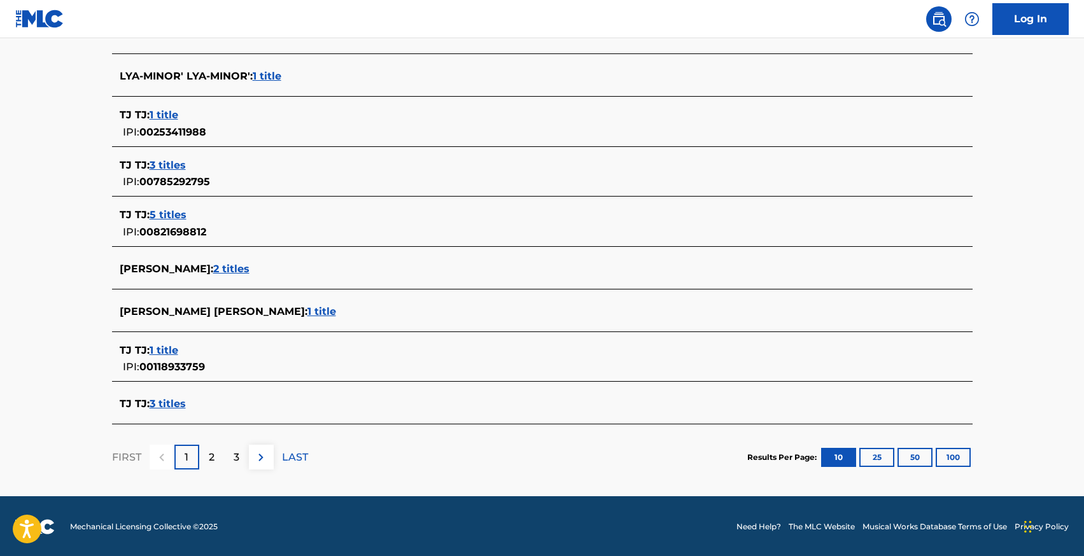
click at [213, 457] on p "2" at bounding box center [212, 457] width 6 height 15
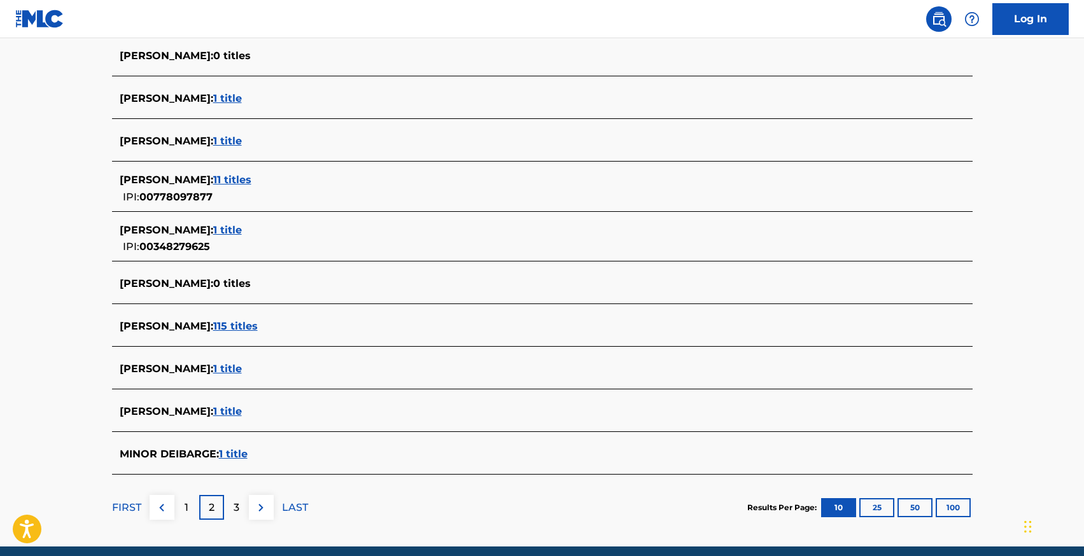
scroll to position [360, 0]
